Goal: Information Seeking & Learning: Learn about a topic

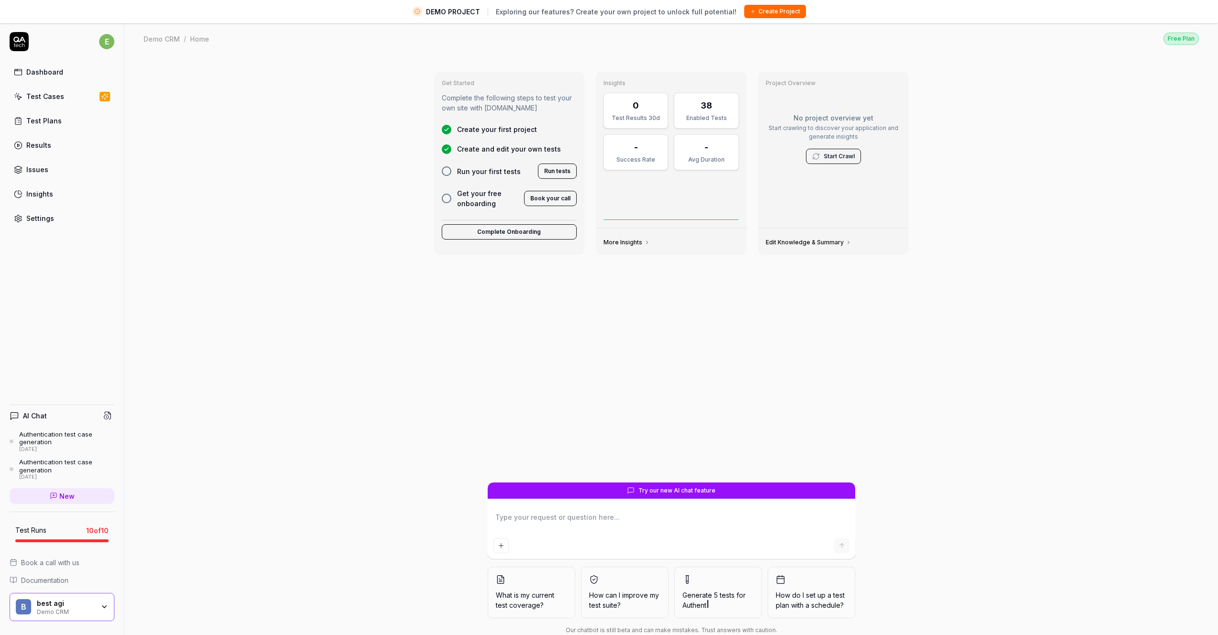
type textarea "*"
click at [46, 170] on div "Issues" at bounding box center [37, 170] width 22 height 10
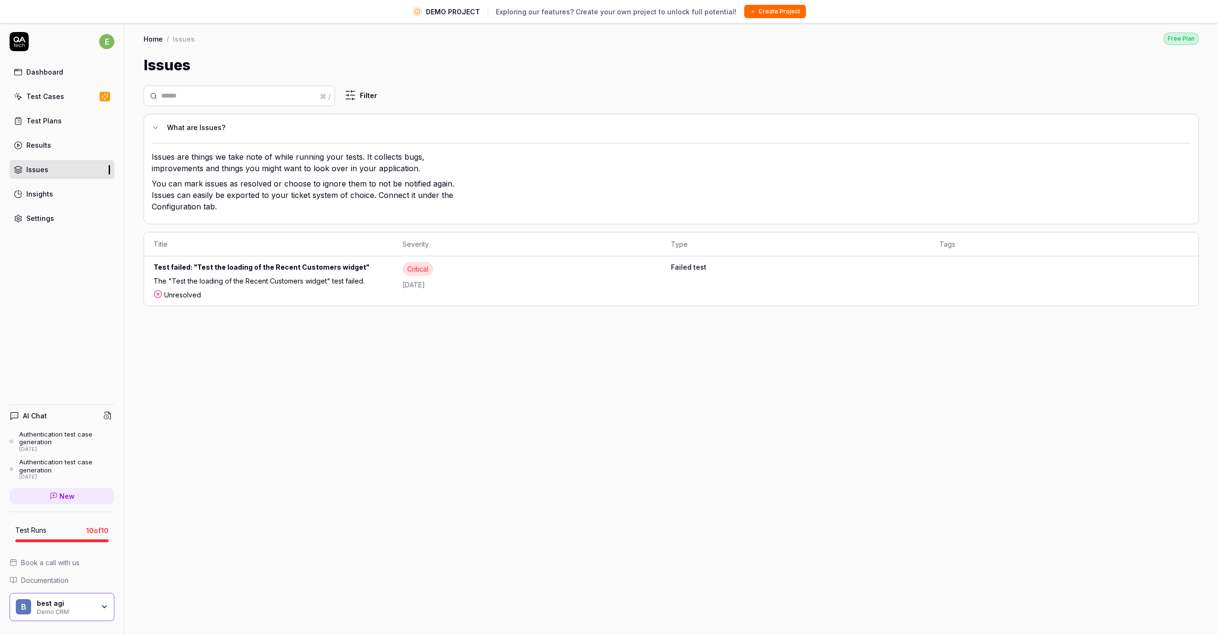
click at [388, 350] on div "⌘ / Filter What are Issues? Issues are things we take note of while running you…" at bounding box center [670, 367] width 1093 height 582
click at [289, 262] on div "Test failed: "Test the loading of the Recent Customers widget"" at bounding box center [269, 269] width 230 height 14
click at [326, 341] on div "⌘ / Filter What are Issues? Issues are things we take note of while running you…" at bounding box center [670, 367] width 1093 height 582
click at [281, 271] on div "Test failed: "Test the loading of the Recent Customers widget"" at bounding box center [269, 269] width 230 height 14
click at [256, 283] on div "The "Test the loading of the Recent Customers widget" test failed." at bounding box center [269, 283] width 230 height 14
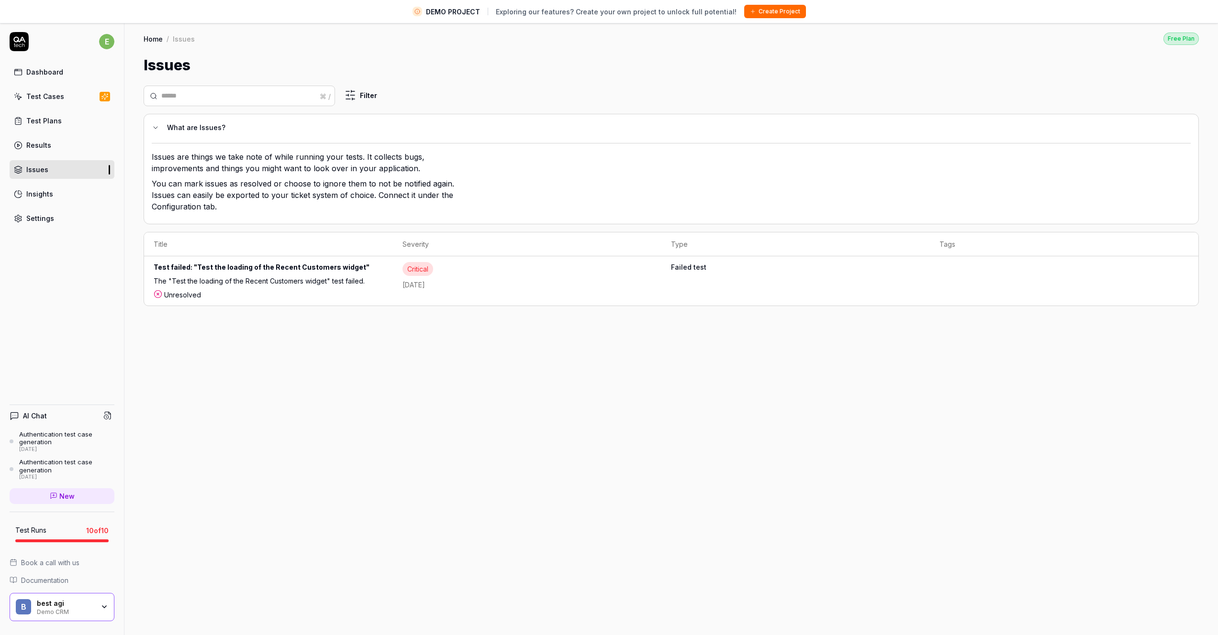
click at [262, 267] on div "Test failed: "Test the loading of the Recent Customers widget"" at bounding box center [269, 269] width 230 height 14
drag, startPoint x: 258, startPoint y: 303, endPoint x: 272, endPoint y: 300, distance: 13.9
click at [259, 303] on td "Test failed: "Test the loading of the Recent Customers widget" The "Test the lo…" at bounding box center [268, 280] width 249 height 49
click at [410, 276] on div "Critical [DATE]" at bounding box center [526, 276] width 249 height 28
click at [596, 292] on td "Critical [DATE]" at bounding box center [527, 280] width 268 height 49
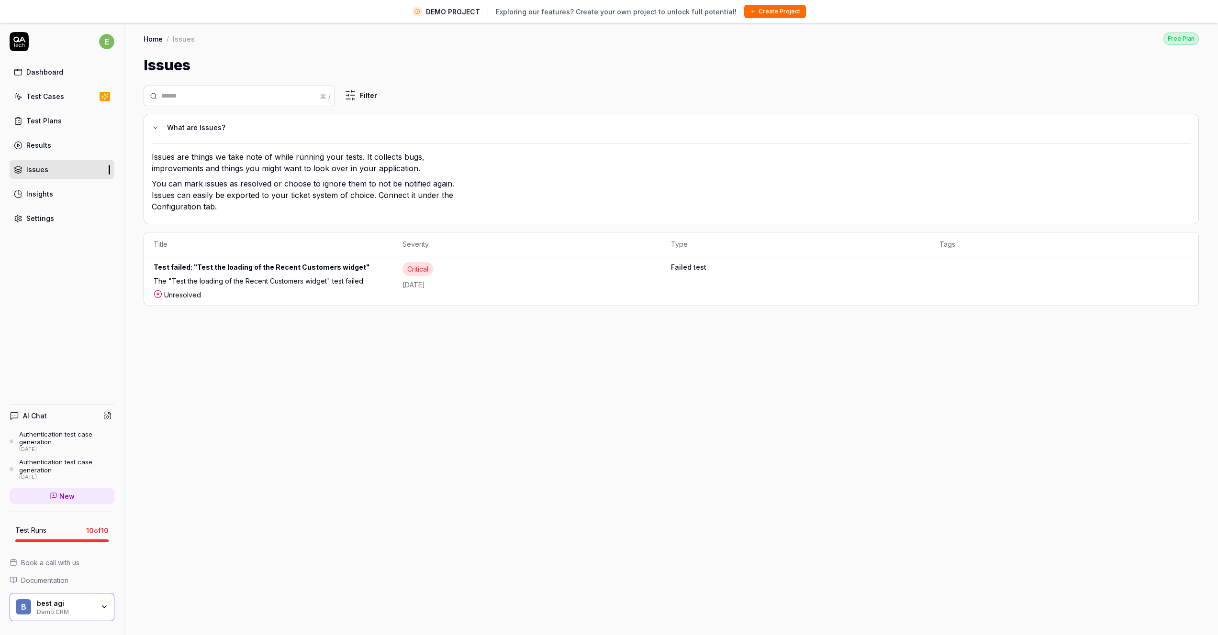
drag, startPoint x: 692, startPoint y: 277, endPoint x: 741, endPoint y: 277, distance: 49.3
click at [693, 277] on td "Failed test" at bounding box center [795, 280] width 268 height 49
click at [864, 275] on td "Failed test" at bounding box center [795, 280] width 268 height 49
click at [914, 270] on td "Failed test" at bounding box center [795, 280] width 268 height 49
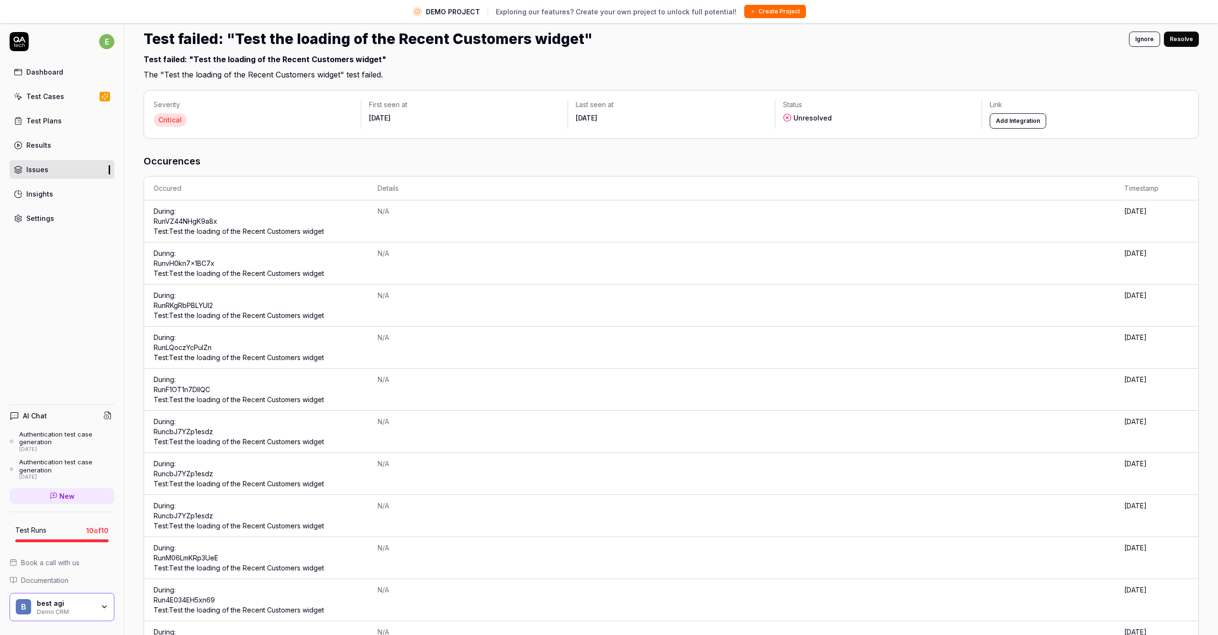
scroll to position [47, 0]
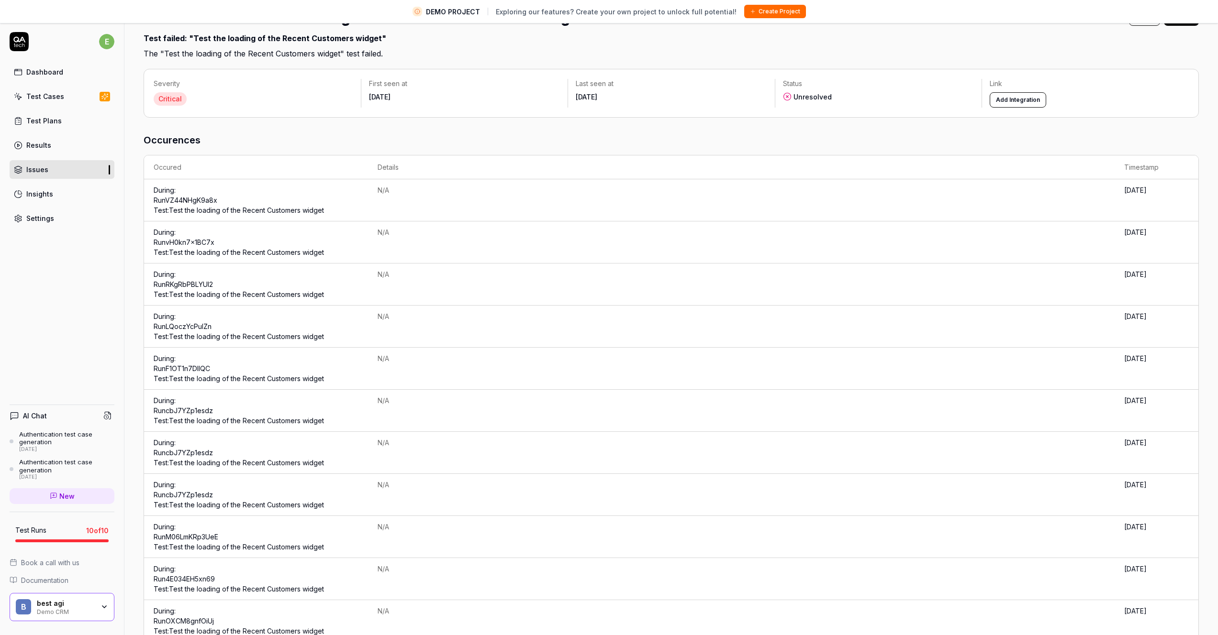
click at [237, 416] on link "Run cbJ7YZp1esdz Test: Test the loading of the Recent Customers widget" at bounding box center [239, 416] width 170 height 18
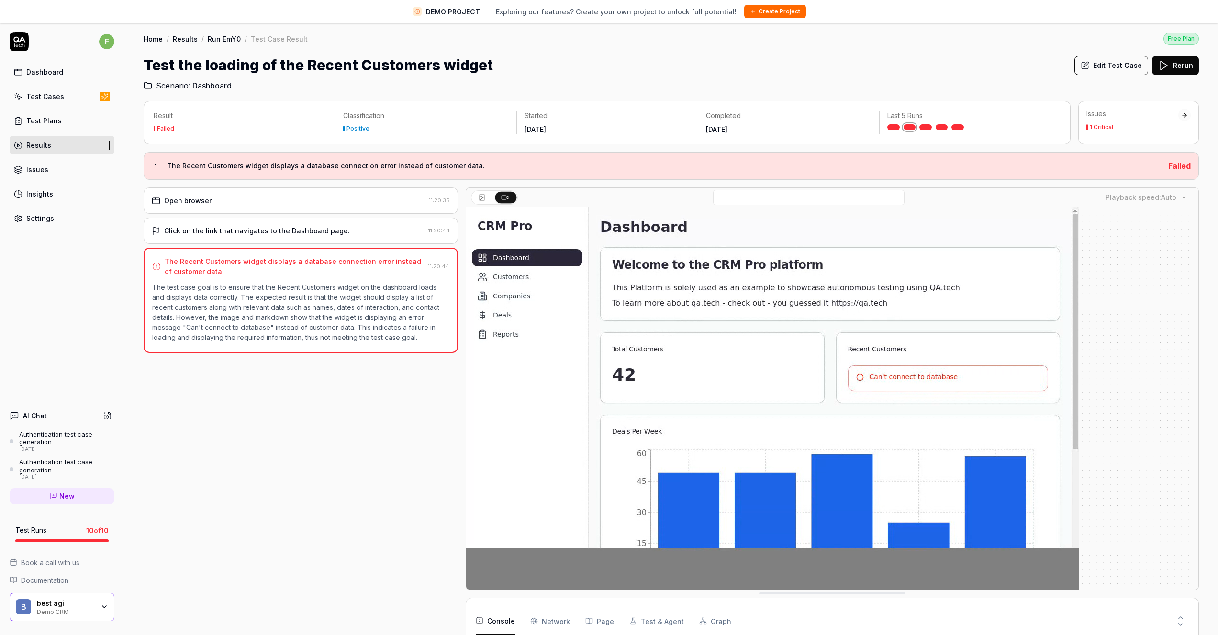
click at [123, 380] on div "e Dashboard Test Cases Test Plans Results Issues Insights Settings AI Chat Auth…" at bounding box center [62, 339] width 124 height 635
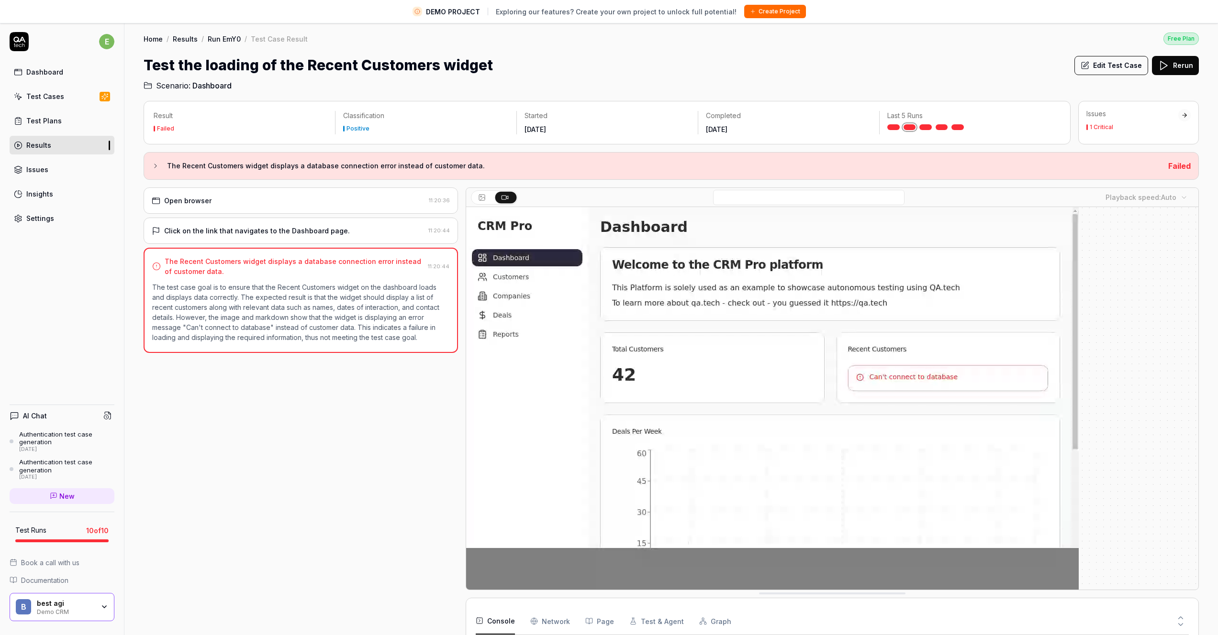
click at [164, 434] on div "Open browser 11:20:36 Click on the link that navigates to the Dashboard page. 1…" at bounding box center [301, 419] width 314 height 463
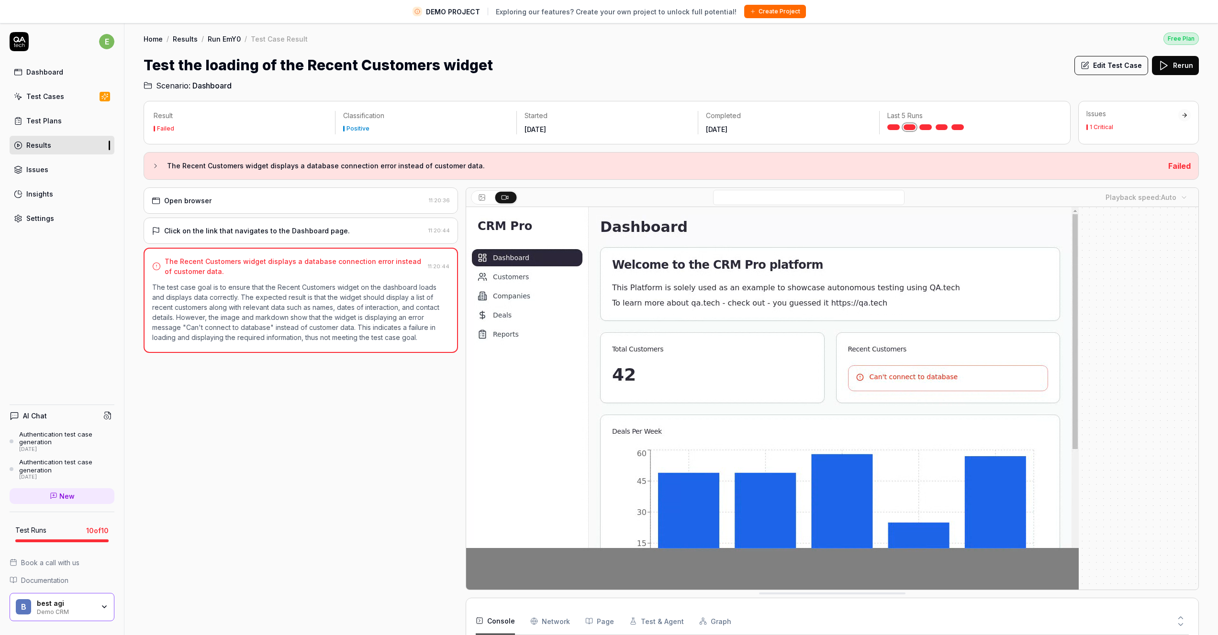
click at [200, 424] on div "Open browser 11:20:36 Click on the link that navigates to the Dashboard page. 1…" at bounding box center [301, 419] width 314 height 463
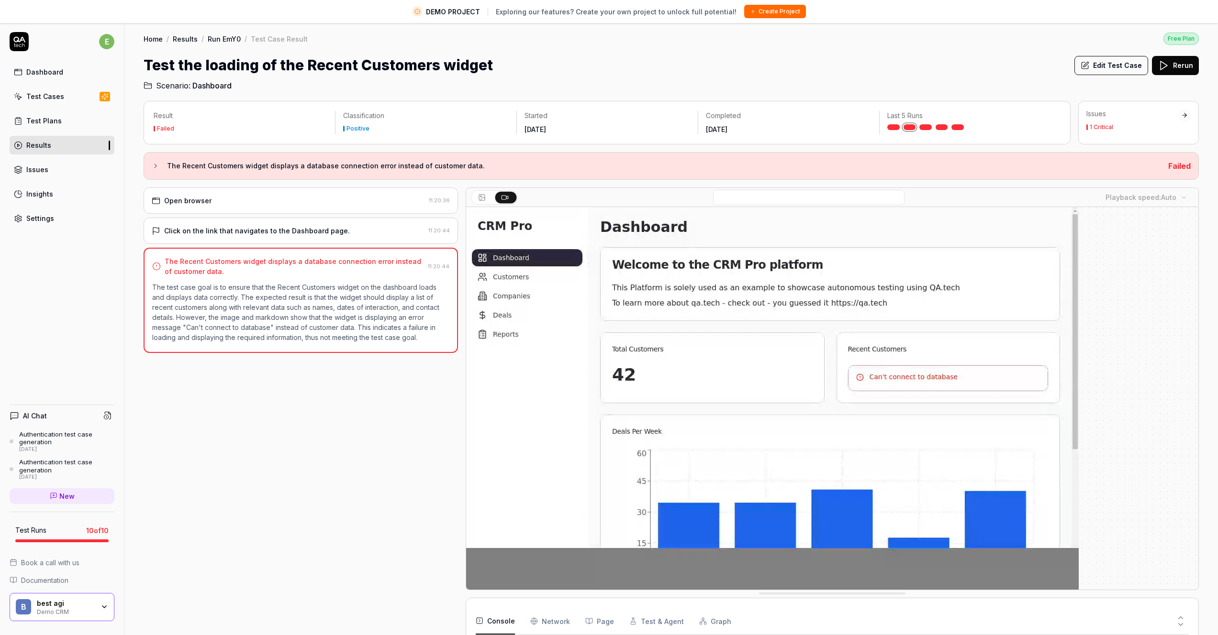
click at [266, 229] on div "Click on the link that navigates to the Dashboard page." at bounding box center [257, 231] width 186 height 10
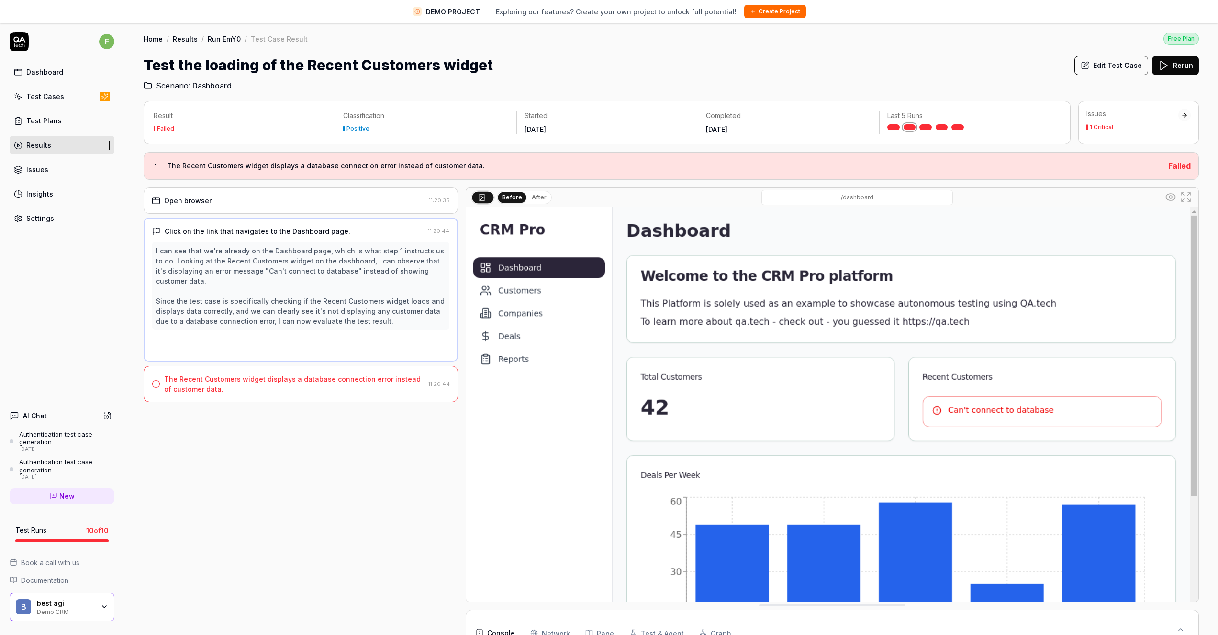
click at [276, 197] on div "Open browser" at bounding box center [288, 201] width 273 height 10
